Goal: Task Accomplishment & Management: Manage account settings

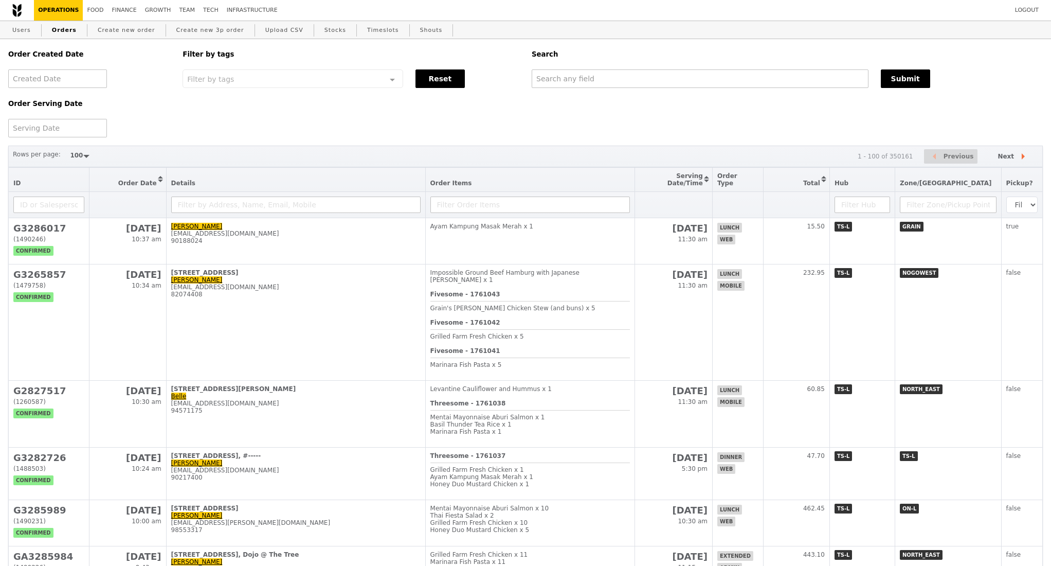
select select "100"
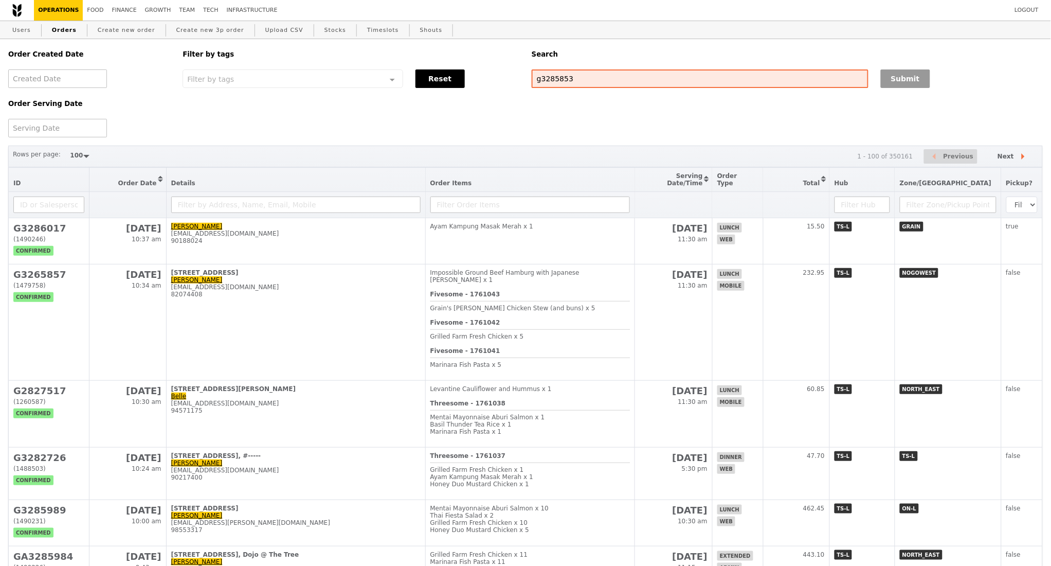
type input "g3285853"
click at [903, 79] on button "Submit" at bounding box center [905, 78] width 49 height 19
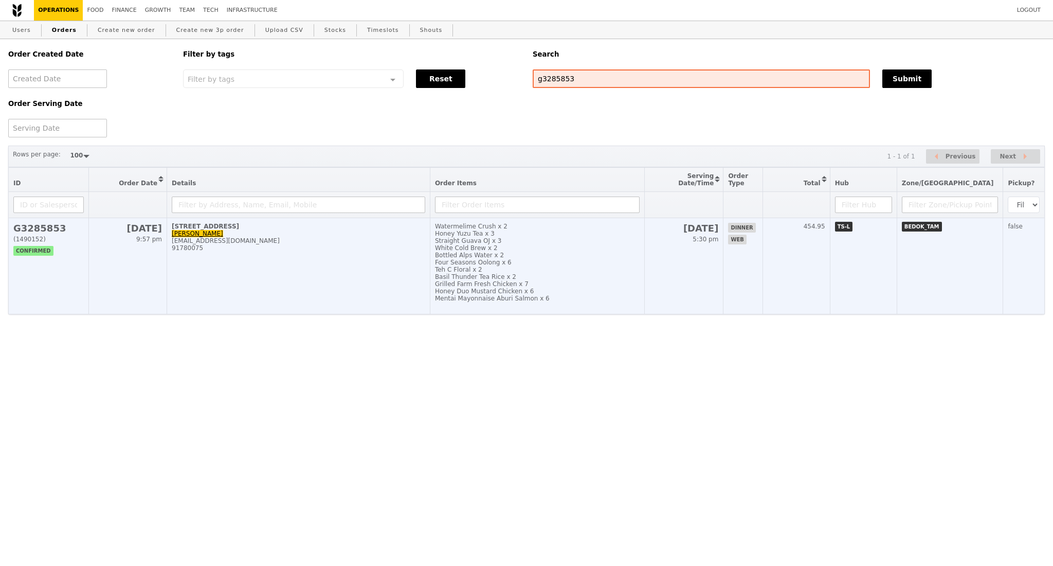
click at [228, 274] on td "[STREET_ADDRESS]-Room Lin [EMAIL_ADDRESS][DOMAIN_NAME] 91780075" at bounding box center [298, 266] width 263 height 96
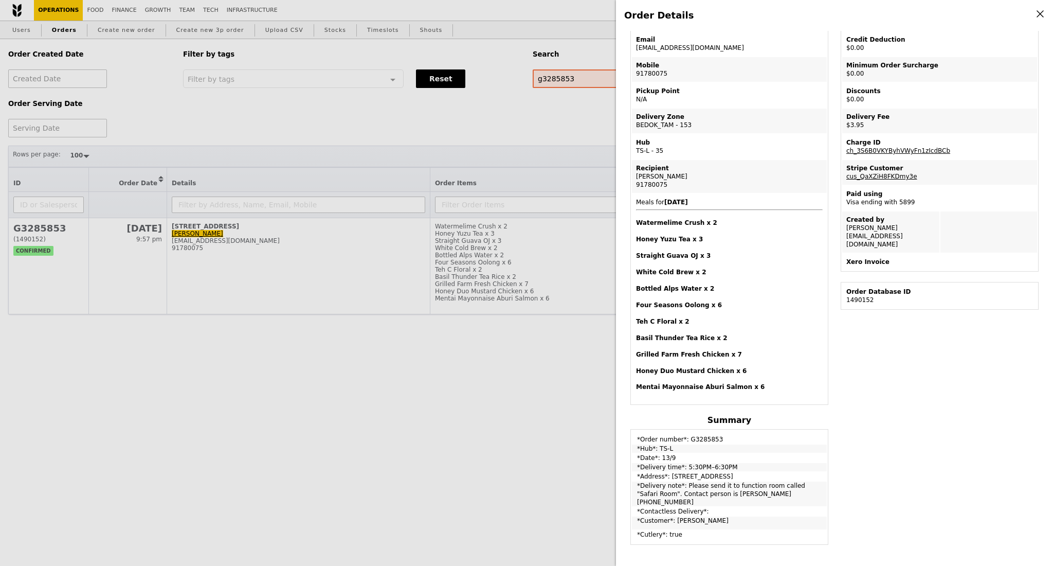
scroll to position [99, 0]
drag, startPoint x: 636, startPoint y: 387, endPoint x: 734, endPoint y: 386, distance: 97.7
click at [734, 386] on h4 "Mentai Mayonnaise Aburi Salmon x 6" at bounding box center [729, 386] width 187 height 8
click at [514, 371] on div "Order Details Edit order Changelog Cancel Order ID G3285853 – View receipt Orde…" at bounding box center [526, 283] width 1053 height 566
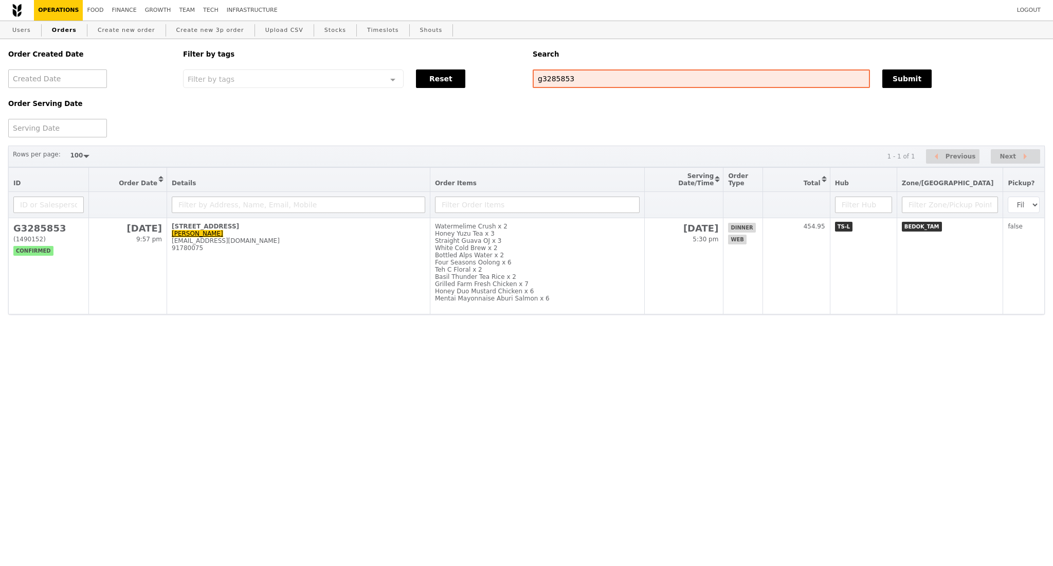
scroll to position [151, 0]
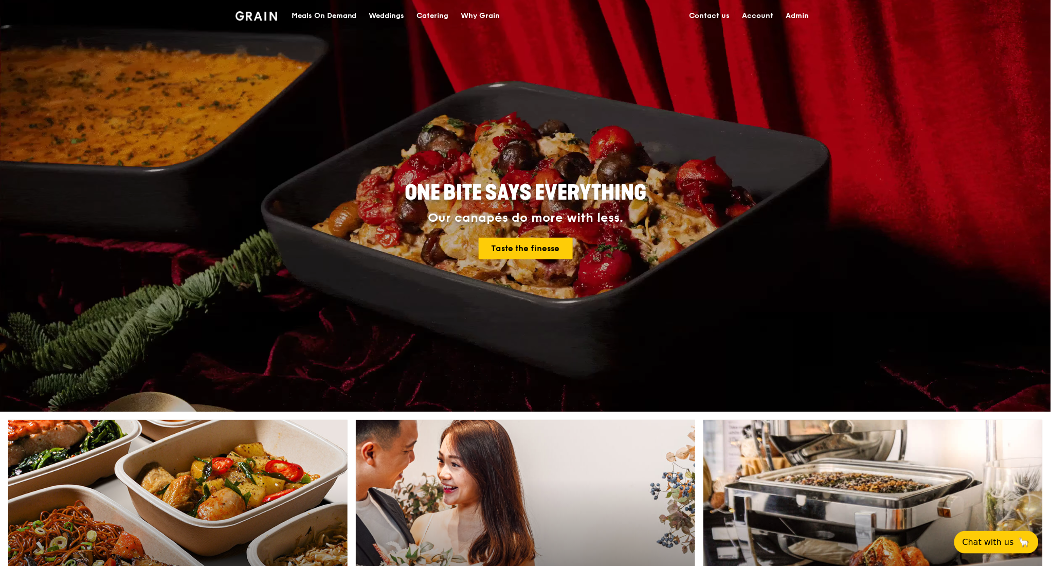
click at [436, 19] on div "Catering" at bounding box center [433, 16] width 32 height 31
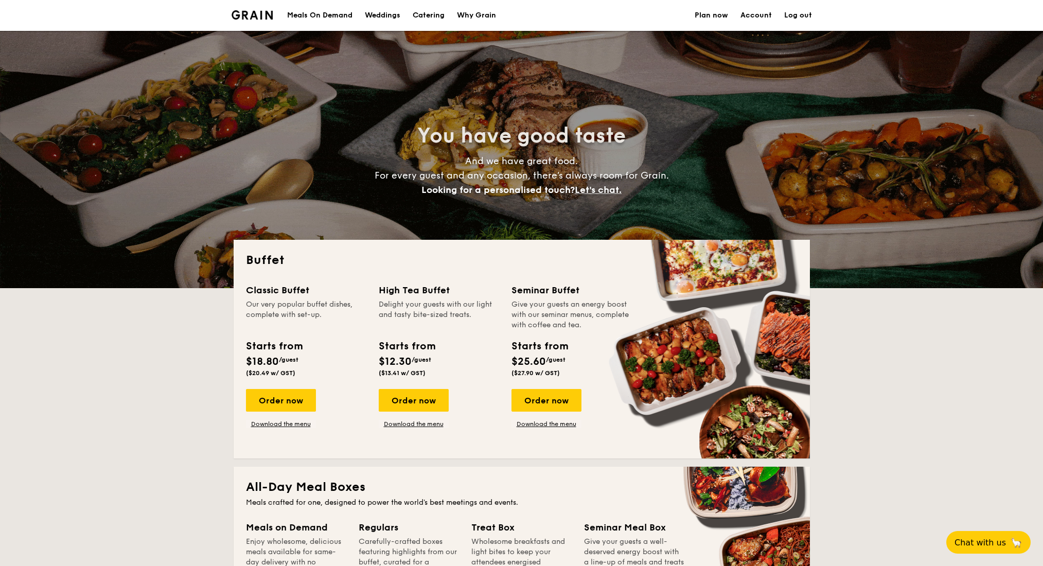
select select
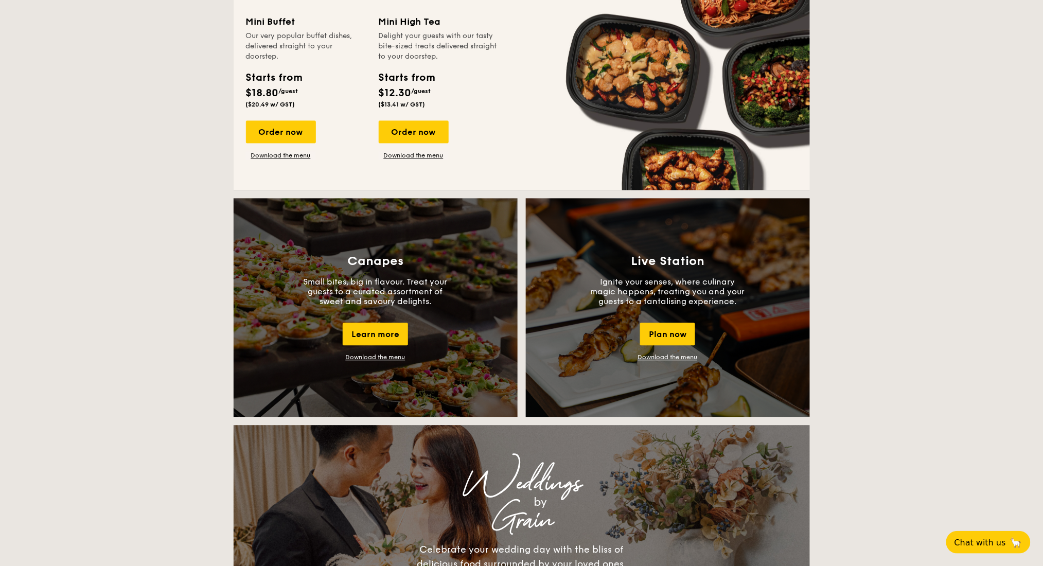
scroll to position [754, 0]
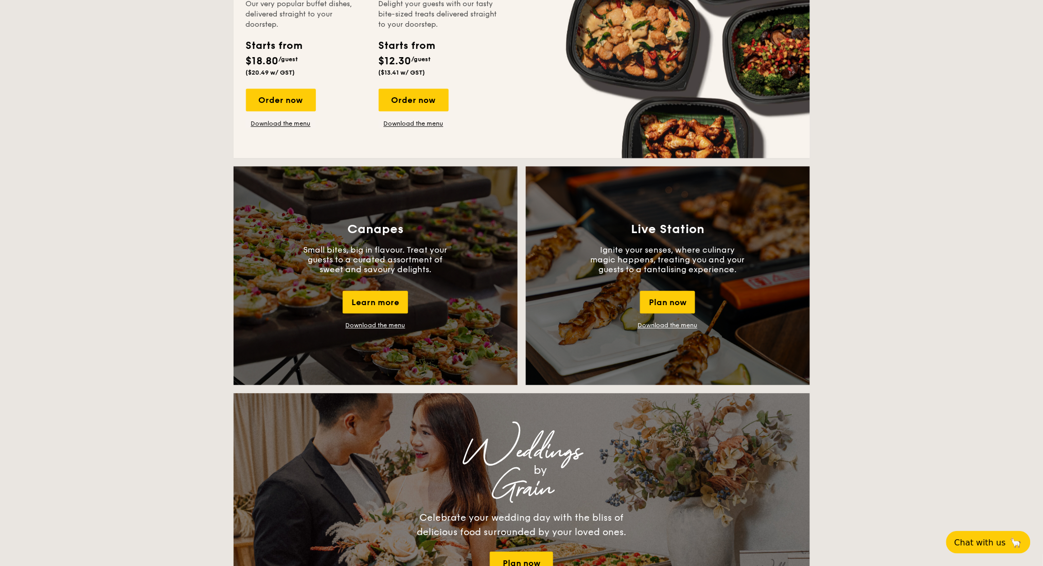
click at [388, 323] on link "Download the menu" at bounding box center [376, 324] width 60 height 7
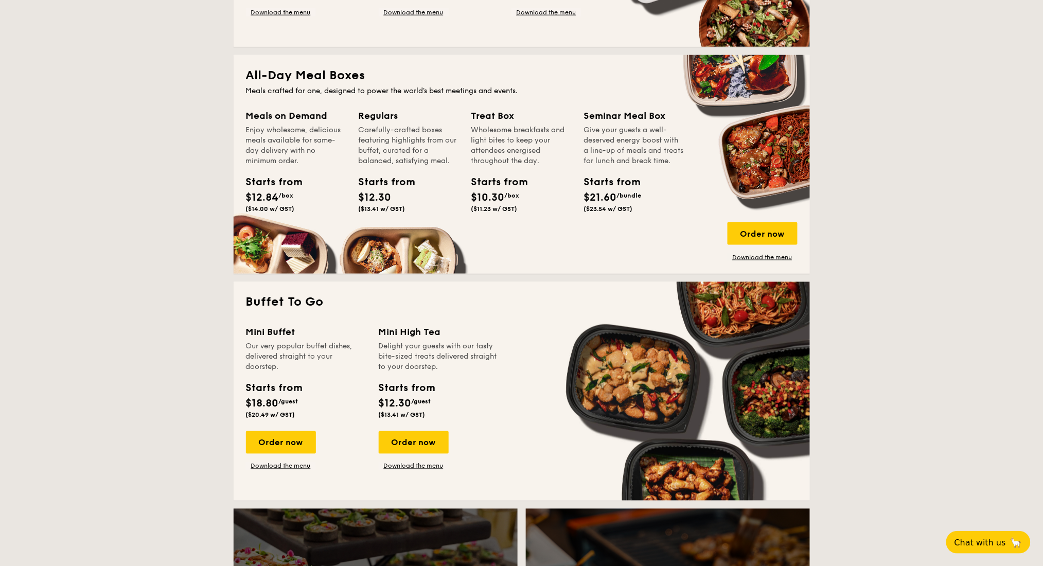
scroll to position [137, 0]
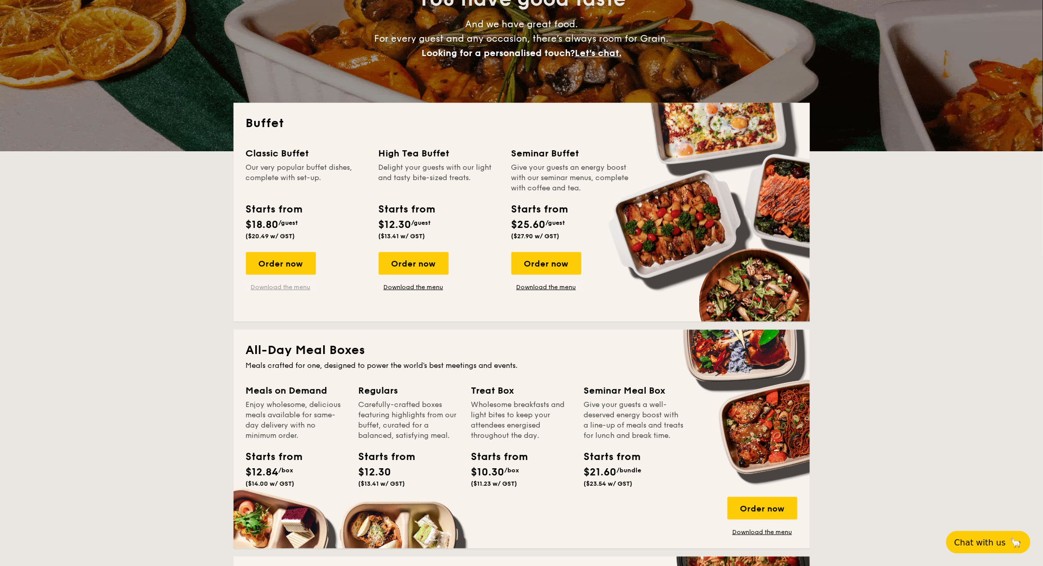
click at [278, 287] on link "Download the menu" at bounding box center [281, 287] width 70 height 8
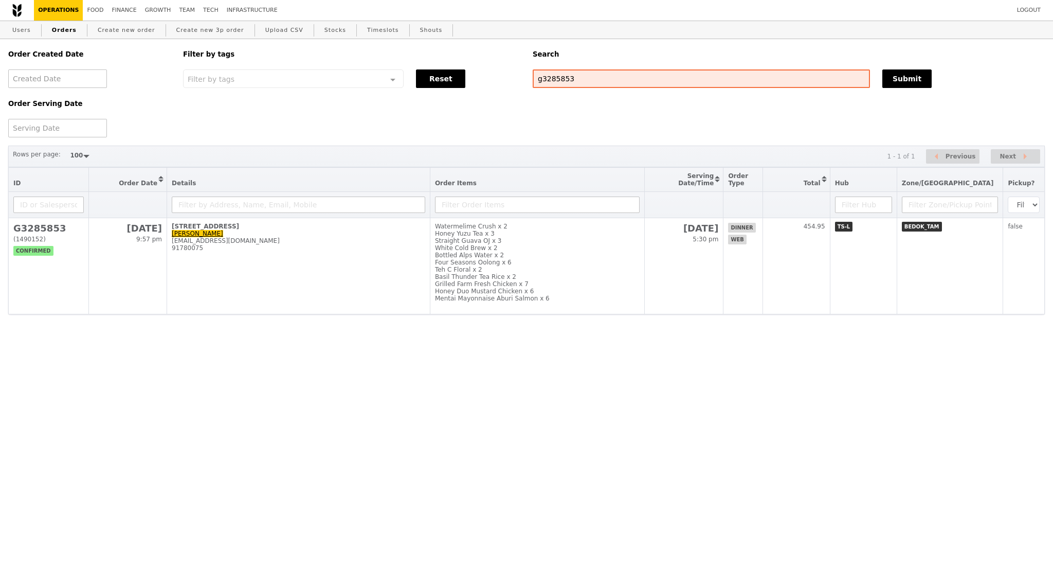
select select "100"
click at [521, 86] on div "Order Created Date Order Serving Date Filter by tags Filter by tags Meal_Plan W…" at bounding box center [526, 88] width 1049 height 98
drag, startPoint x: 527, startPoint y: 136, endPoint x: 550, endPoint y: 103, distance: 39.8
click at [529, 136] on div "Order Created Date Order Serving Date Filter by tags Filter by tags Meal_Plan W…" at bounding box center [526, 88] width 1049 height 98
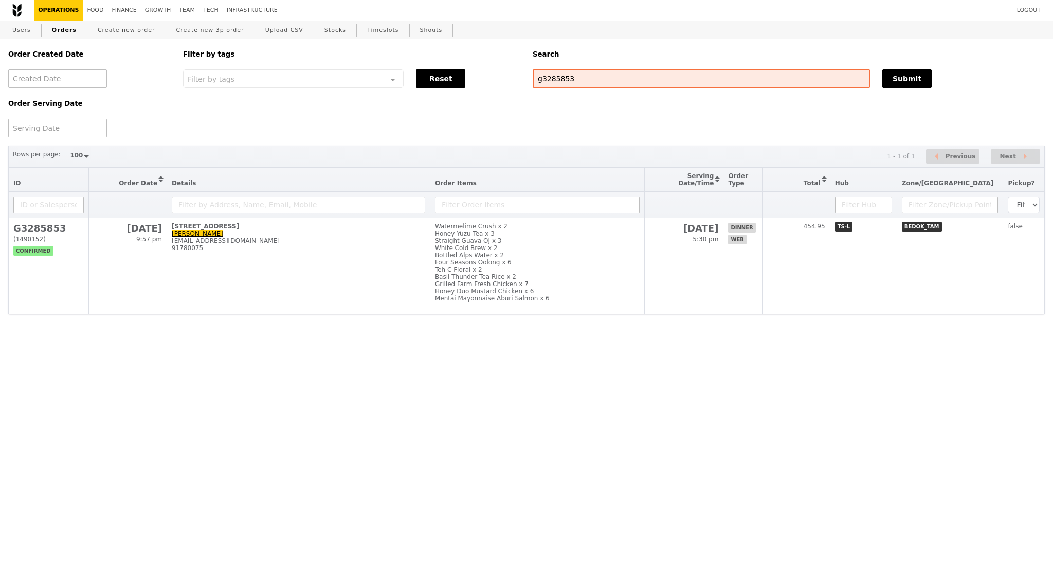
click at [566, 92] on div "Order Created Date Order Serving Date Filter by tags Filter by tags Meal_Plan W…" at bounding box center [526, 88] width 1049 height 98
click at [590, 108] on div "Order Created Date Order Serving Date Filter by tags Filter by tags Meal_Plan W…" at bounding box center [526, 88] width 1049 height 98
drag, startPoint x: 591, startPoint y: 83, endPoint x: 519, endPoint y: 75, distance: 72.0
click at [519, 80] on div "Order Created Date Order Serving Date Filter by tags Filter by tags Meal_Plan W…" at bounding box center [526, 88] width 1049 height 98
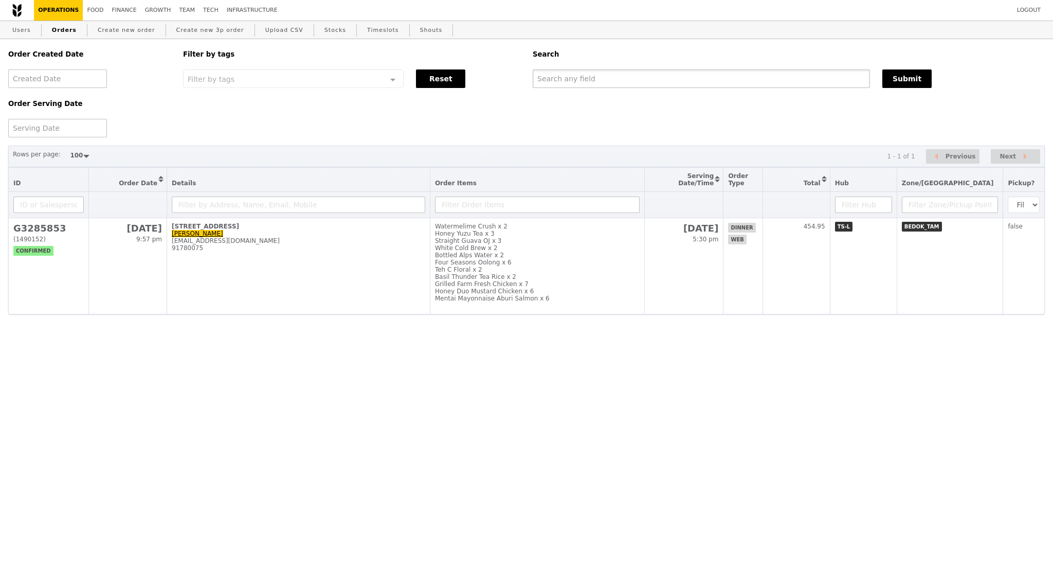
type input "G"
